Goal: Transaction & Acquisition: Purchase product/service

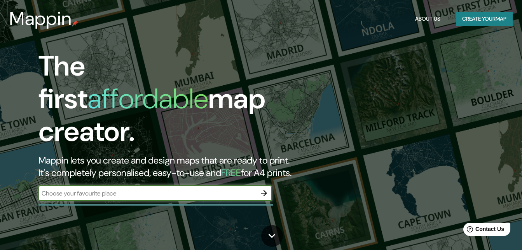
click at [169, 189] on input "text" at bounding box center [147, 193] width 218 height 9
type input "estacion [PERSON_NAME]"
click at [264, 188] on icon "button" at bounding box center [263, 192] width 9 height 9
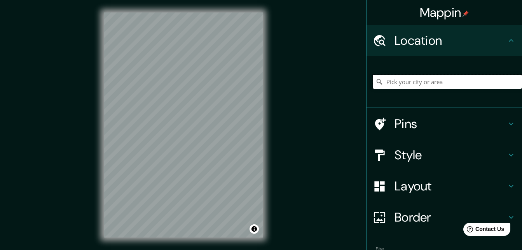
click at [446, 84] on input "Pick your city or area" at bounding box center [447, 82] width 149 height 14
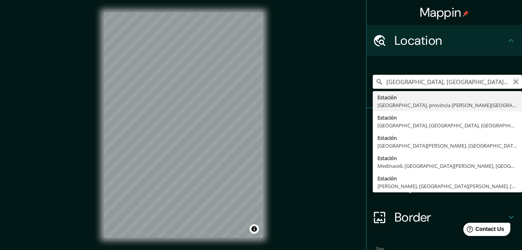
type input "[GEOGRAPHIC_DATA], [GEOGRAPHIC_DATA], provincia [PERSON_NAME][GEOGRAPHIC_DATA],…"
click at [513, 83] on icon "Clear" at bounding box center [516, 82] width 6 height 6
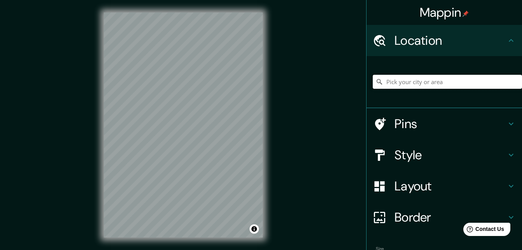
click at [426, 84] on input "Pick your city or area" at bounding box center [447, 82] width 149 height 14
click at [511, 86] on input "[GEOGRAPHIC_DATA], [GEOGRAPHIC_DATA], provincia [PERSON_NAME][GEOGRAPHIC_DATA],…" at bounding box center [447, 82] width 149 height 14
type input "[GEOGRAPHIC_DATA], [GEOGRAPHIC_DATA], provincia [PERSON_NAME][GEOGRAPHIC_DATA],…"
click at [513, 83] on icon "Clear" at bounding box center [516, 82] width 6 height 6
click at [447, 85] on input "Pick your city or area" at bounding box center [447, 82] width 149 height 14
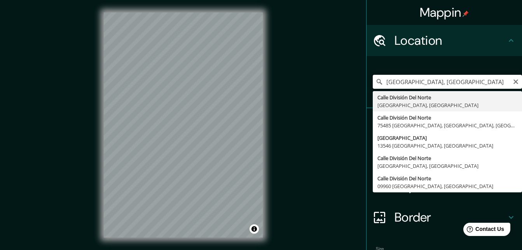
type input "[GEOGRAPHIC_DATA], [GEOGRAPHIC_DATA]"
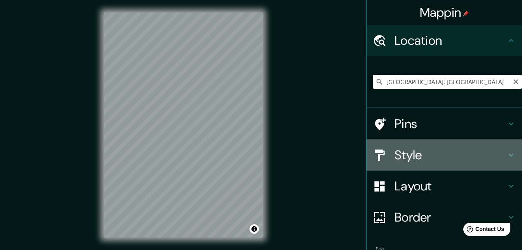
click at [506, 154] on icon at bounding box center [510, 154] width 9 height 9
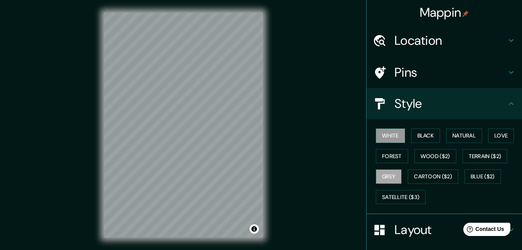
click at [380, 178] on button "Grey" at bounding box center [389, 176] width 26 height 14
click at [396, 198] on button "Satellite ($3)" at bounding box center [401, 197] width 50 height 14
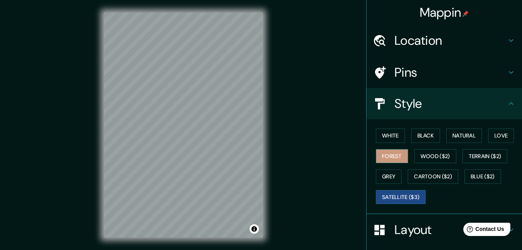
click at [380, 157] on button "Forest" at bounding box center [392, 156] width 32 height 14
click at [383, 138] on button "White" at bounding box center [390, 135] width 29 height 14
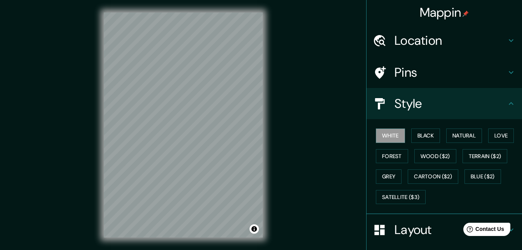
click at [471, 36] on h4 "Location" at bounding box center [451, 41] width 112 height 16
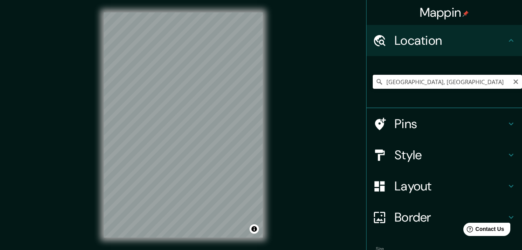
click at [496, 84] on input "[GEOGRAPHIC_DATA], [GEOGRAPHIC_DATA]" at bounding box center [447, 82] width 149 height 14
click at [513, 78] on button "Clear" at bounding box center [516, 80] width 6 height 7
click at [428, 83] on input "Pick your city or area" at bounding box center [447, 82] width 149 height 14
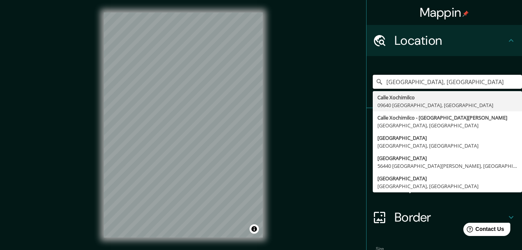
type input "[GEOGRAPHIC_DATA], [GEOGRAPHIC_DATA]"
click at [343, 114] on div "Mappin Location [GEOGRAPHIC_DATA][PERSON_NAME] [GEOGRAPHIC_DATA], México [STREE…" at bounding box center [261, 131] width 522 height 262
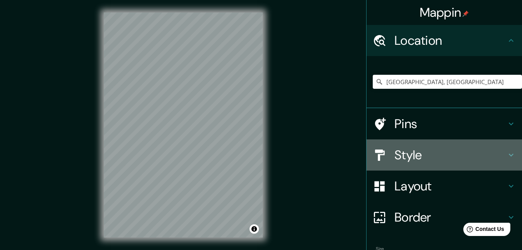
click at [408, 160] on h4 "Style" at bounding box center [451, 155] width 112 height 16
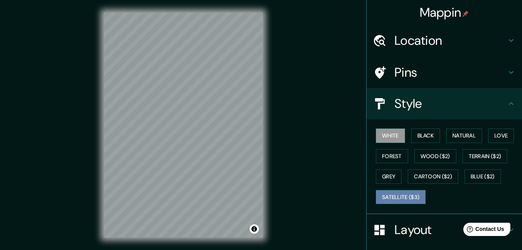
click at [380, 196] on button "Satellite ($3)" at bounding box center [401, 197] width 50 height 14
click at [474, 50] on div "Location" at bounding box center [444, 40] width 155 height 31
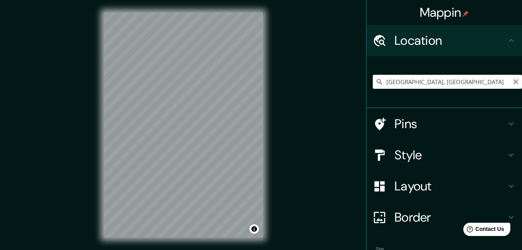
click at [513, 81] on icon "Clear" at bounding box center [515, 81] width 5 height 5
click at [443, 84] on input "Pick your city or area" at bounding box center [447, 82] width 149 height 14
click at [389, 80] on input "Pick your city or area" at bounding box center [447, 82] width 149 height 14
paste input "Prol. División del Nte. [STREET_ADDRESS][PERSON_NAME]"
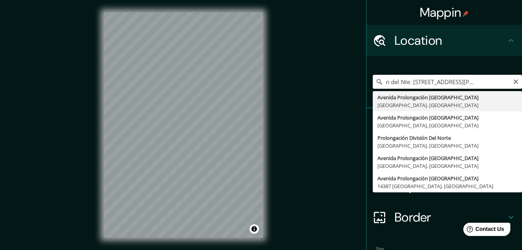
type input "[STREET_ADDRESS]"
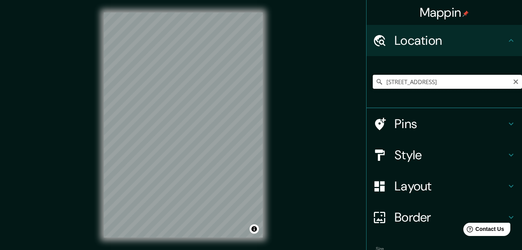
click at [499, 84] on input "[STREET_ADDRESS]" at bounding box center [447, 82] width 149 height 14
click at [509, 153] on icon at bounding box center [510, 154] width 9 height 9
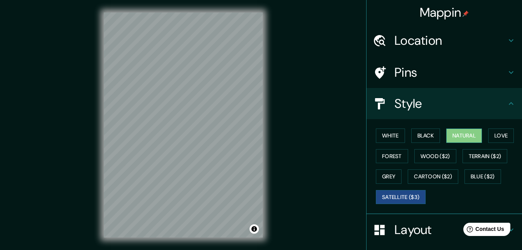
click at [465, 140] on button "Natural" at bounding box center [464, 135] width 36 height 14
click at [497, 135] on button "Love" at bounding box center [501, 135] width 26 height 14
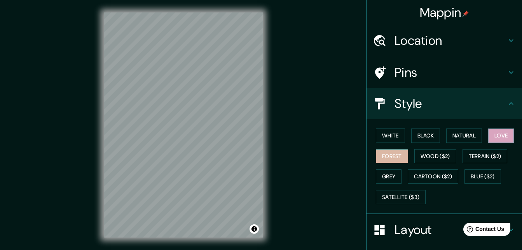
click at [379, 155] on button "Forest" at bounding box center [392, 156] width 32 height 14
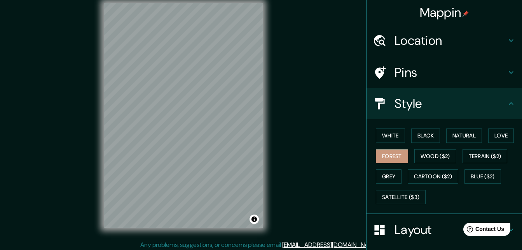
scroll to position [12, 0]
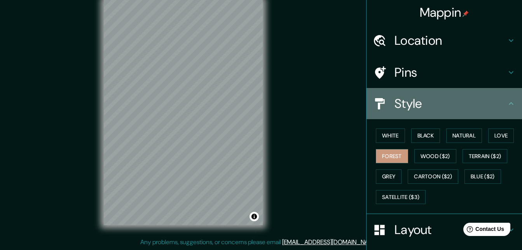
click at [506, 105] on icon at bounding box center [510, 103] width 9 height 9
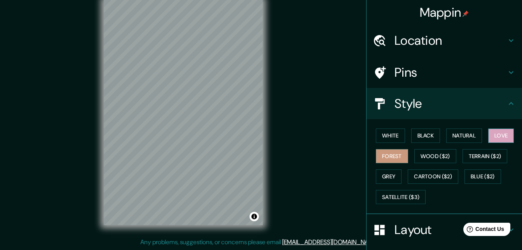
click at [502, 133] on button "Love" at bounding box center [501, 135] width 26 height 14
click at [387, 141] on button "White" at bounding box center [390, 135] width 29 height 14
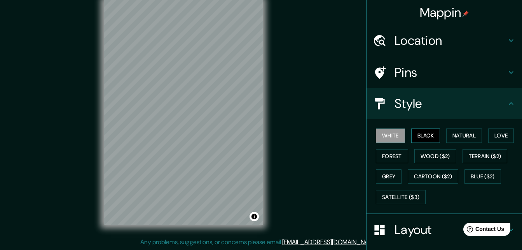
click at [421, 136] on button "Black" at bounding box center [425, 135] width 29 height 14
click at [467, 139] on button "Natural" at bounding box center [464, 135] width 36 height 14
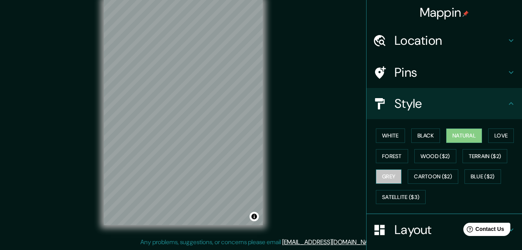
click at [387, 177] on button "Grey" at bounding box center [389, 176] width 26 height 14
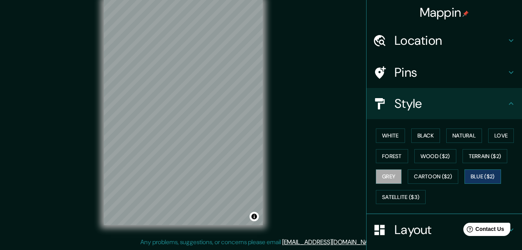
click at [476, 180] on button "Blue ($2)" at bounding box center [482, 176] width 37 height 14
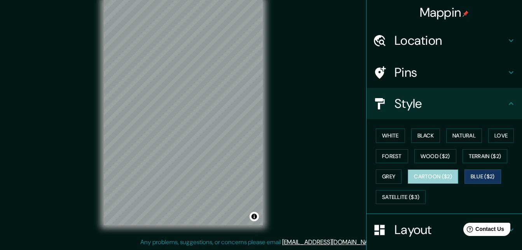
click at [417, 178] on button "Cartoon ($2)" at bounding box center [433, 176] width 51 height 14
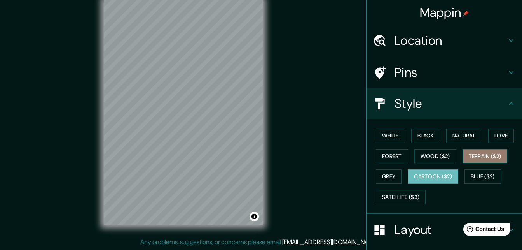
click at [472, 158] on button "Terrain ($2)" at bounding box center [485, 156] width 45 height 14
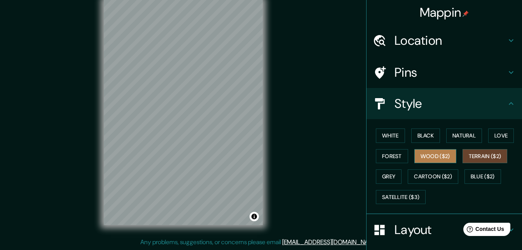
click at [428, 157] on button "Wood ($2)" at bounding box center [435, 156] width 42 height 14
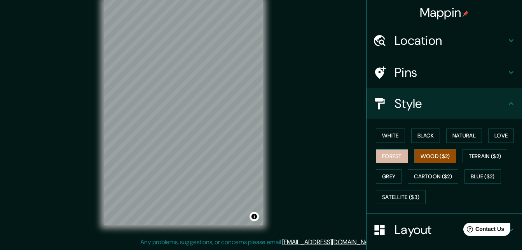
click at [384, 155] on button "Forest" at bounding box center [392, 156] width 32 height 14
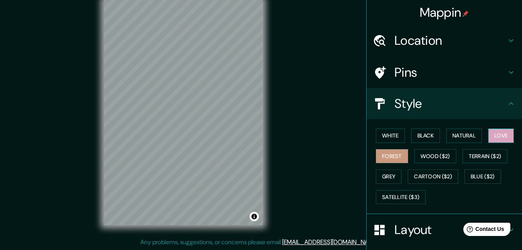
click at [506, 133] on button "Love" at bounding box center [501, 135] width 26 height 14
click at [474, 179] on button "Blue ($2)" at bounding box center [482, 176] width 37 height 14
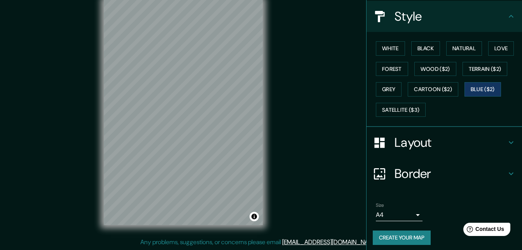
scroll to position [91, 0]
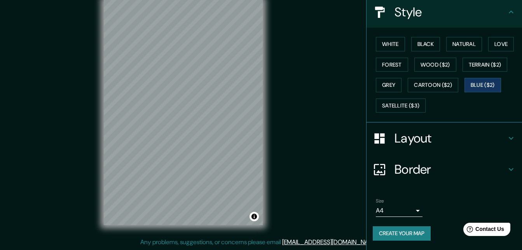
click at [506, 140] on icon at bounding box center [510, 137] width 9 height 9
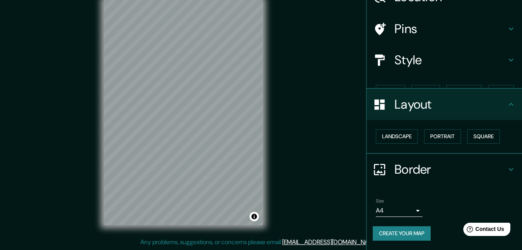
scroll to position [30, 0]
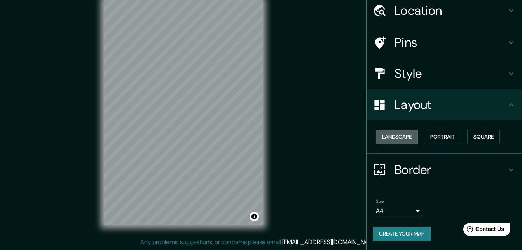
click at [389, 141] on button "Landscape" at bounding box center [397, 136] width 42 height 14
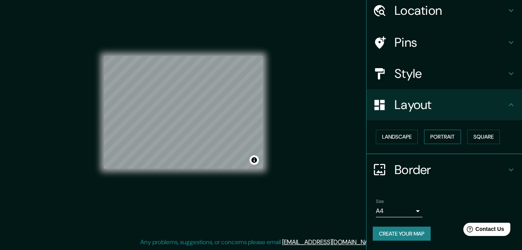
click at [430, 142] on button "Portrait" at bounding box center [442, 136] width 37 height 14
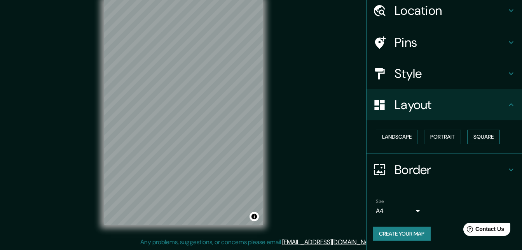
click at [478, 143] on button "Square" at bounding box center [483, 136] width 33 height 14
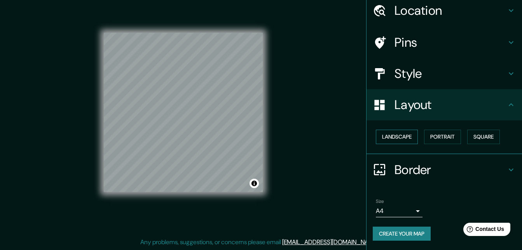
click at [389, 139] on button "Landscape" at bounding box center [397, 136] width 42 height 14
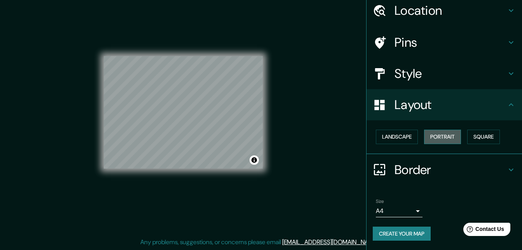
click at [447, 139] on button "Portrait" at bounding box center [442, 136] width 37 height 14
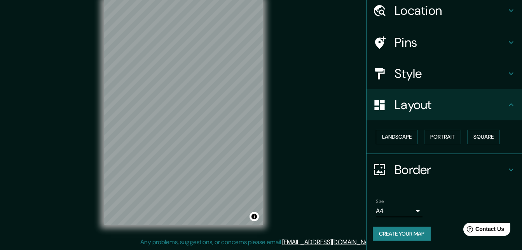
click at [499, 173] on h4 "Border" at bounding box center [451, 170] width 112 height 16
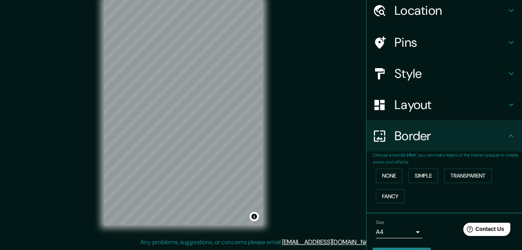
click at [400, 176] on div "None Simple Transparent Fancy" at bounding box center [447, 185] width 149 height 41
click at [391, 177] on button "None" at bounding box center [389, 175] width 26 height 14
click at [416, 180] on button "Simple" at bounding box center [423, 175] width 30 height 14
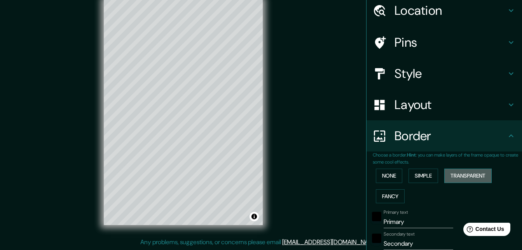
click at [470, 176] on button "Transparent" at bounding box center [467, 175] width 47 height 14
click at [386, 199] on button "Fancy" at bounding box center [390, 196] width 29 height 14
click at [386, 176] on button "None" at bounding box center [389, 175] width 26 height 14
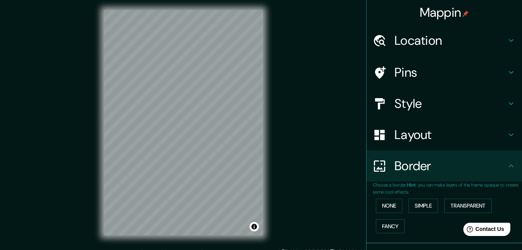
scroll to position [0, 0]
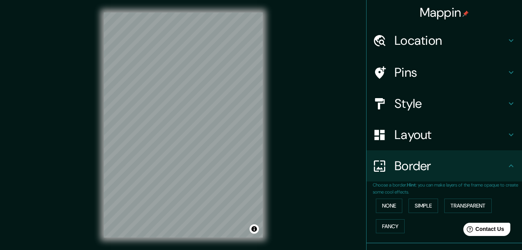
click at [507, 106] on icon at bounding box center [510, 103] width 9 height 9
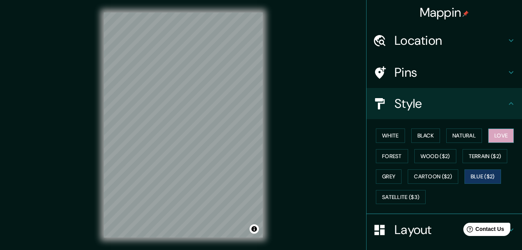
click at [502, 141] on button "Love" at bounding box center [501, 135] width 26 height 14
click at [395, 69] on h4 "Pins" at bounding box center [451, 73] width 112 height 16
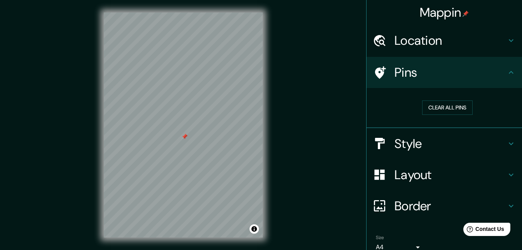
click at [185, 138] on div at bounding box center [185, 136] width 6 height 6
click at [184, 136] on div at bounding box center [185, 136] width 6 height 6
